Goal: Task Accomplishment & Management: Manage account settings

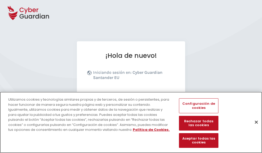
scroll to position [63, 0]
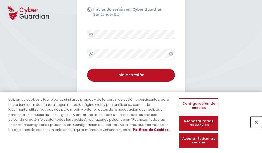
click at [254, 128] on button "Cerrar" at bounding box center [256, 121] width 11 height 11
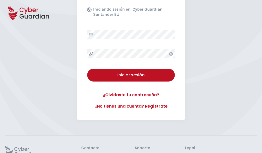
scroll to position [100, 0]
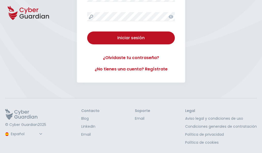
click at [87, 31] on button "Iniciar sesión" at bounding box center [131, 37] width 88 height 13
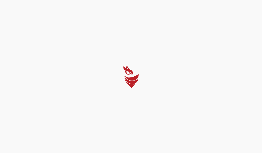
scroll to position [0, 0]
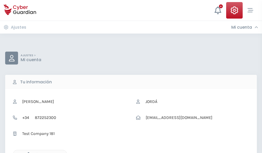
click at [27, 153] on icon "button" at bounding box center [27, 154] width 4 height 4
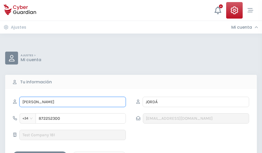
click at [73, 102] on input "GEMA" at bounding box center [72, 102] width 107 height 10
type input "G"
type input "Corona"
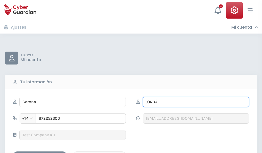
click at [196, 102] on input "JORDÁ" at bounding box center [196, 102] width 107 height 10
type input "J"
type input "Girona"
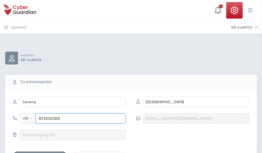
click at [81, 118] on input "872252300" at bounding box center [81, 118] width 90 height 10
type input "8"
type input "902488850"
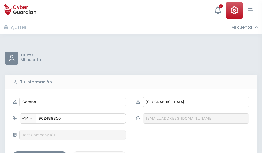
click at [40, 153] on div "Guardar cambios" at bounding box center [40, 156] width 46 height 6
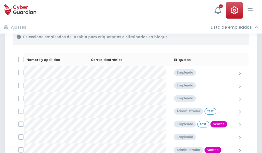
scroll to position [234, 0]
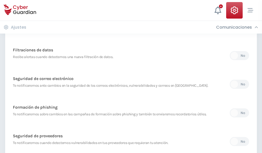
scroll to position [272, 0]
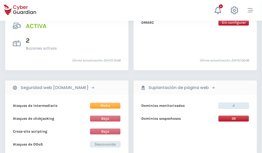
scroll to position [525, 0]
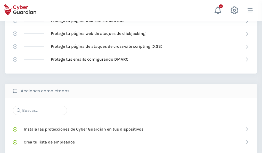
scroll to position [344, 0]
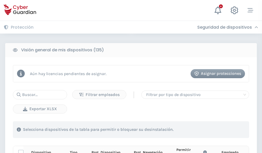
scroll to position [456, 0]
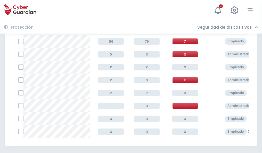
scroll to position [240, 0]
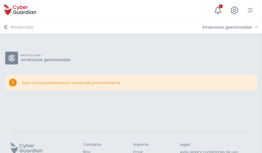
scroll to position [34, 0]
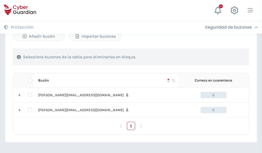
scroll to position [224, 0]
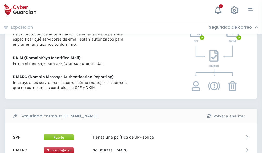
scroll to position [279, 0]
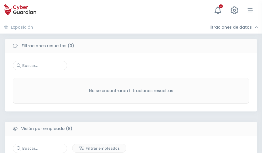
scroll to position [440, 0]
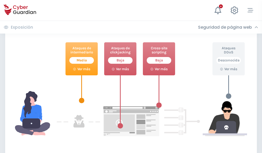
scroll to position [281, 0]
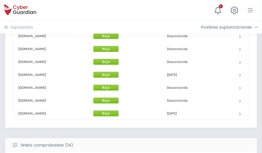
scroll to position [503, 0]
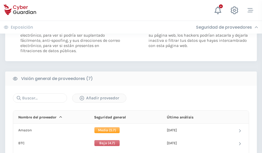
scroll to position [346, 0]
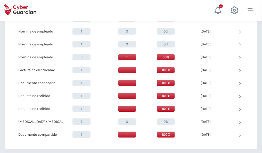
scroll to position [535, 0]
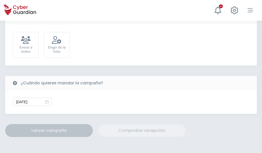
scroll to position [189, 0]
